Goal: Find specific page/section: Find specific page/section

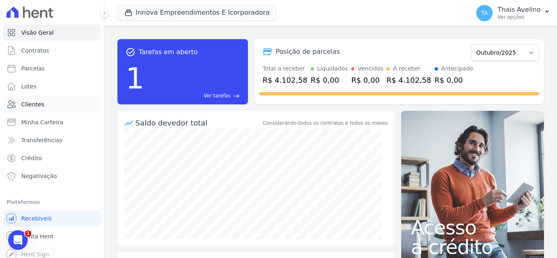
click at [24, 100] on link "Clientes" at bounding box center [52, 104] width 98 height 16
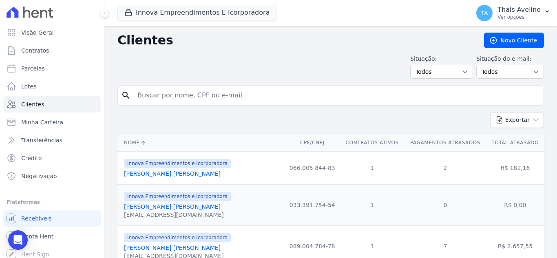
click at [173, 95] on input "search" at bounding box center [337, 95] width 408 height 16
type input "isabel"
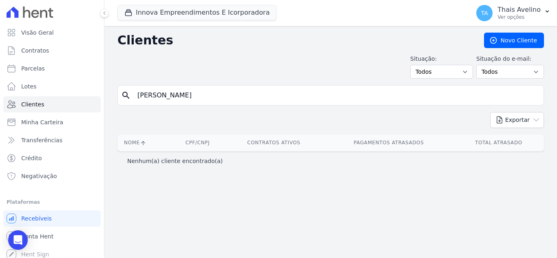
click at [214, 98] on input "isabel" at bounding box center [337, 95] width 408 height 16
type input "i"
type input "ISABEL"
click at [197, 13] on button "Innova Empreendimentos E Icorporadora" at bounding box center [197, 13] width 159 height 16
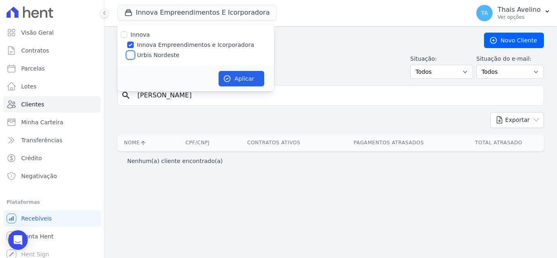
click at [131, 54] on input "Urbis Nordeste" at bounding box center [130, 55] width 7 height 7
checkbox input "true"
click at [129, 44] on input "Innova Empreendimentos e Icorporadora" at bounding box center [130, 45] width 7 height 7
checkbox input "false"
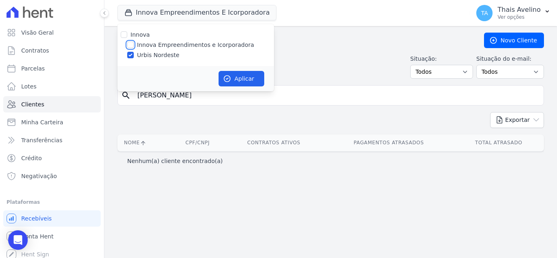
checkbox input "false"
click at [249, 80] on button "Aplicar" at bounding box center [242, 79] width 46 height 16
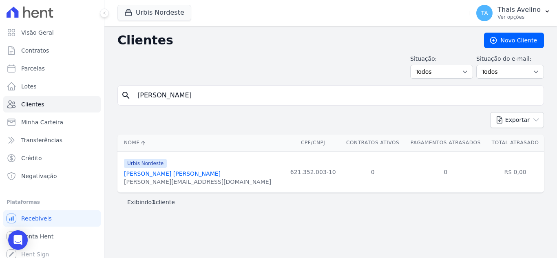
click at [168, 174] on link "Isabel Rivele Sousa Silva" at bounding box center [172, 174] width 97 height 7
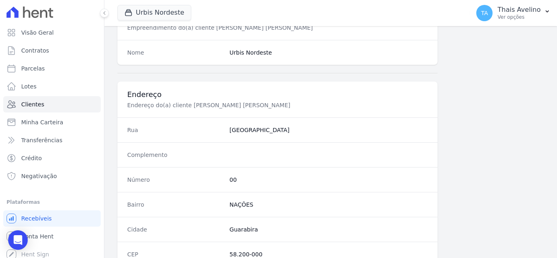
scroll to position [505, 0]
